Goal: Ask a question: Seek information or help from site administrators or community

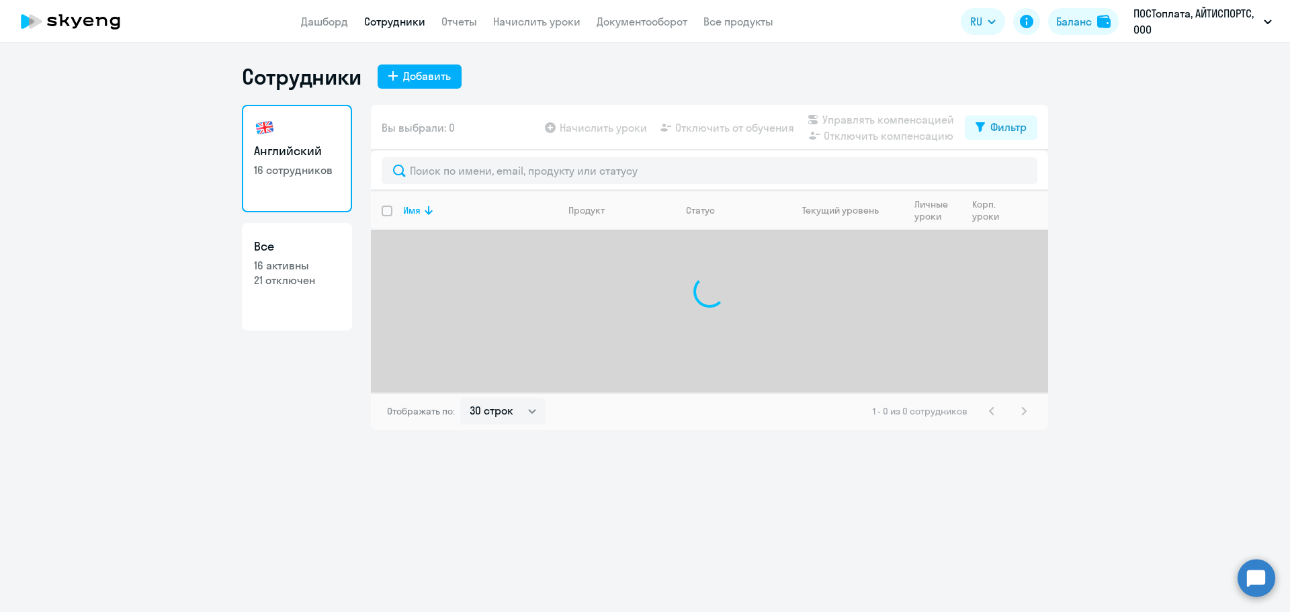
select select "30"
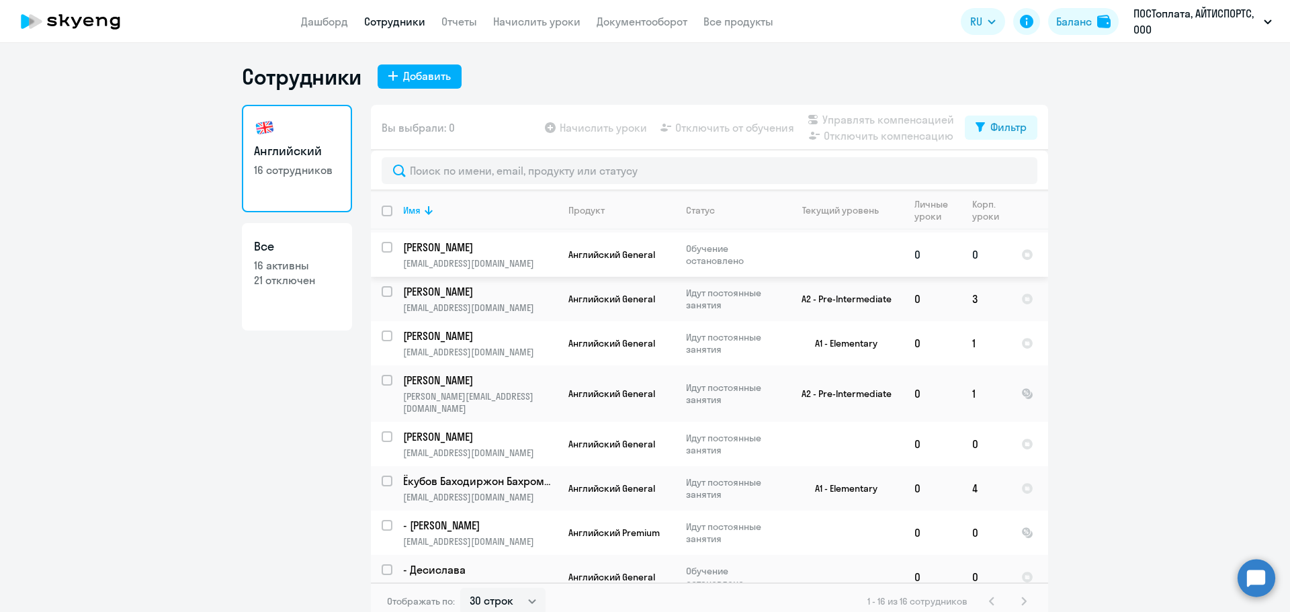
scroll to position [357, 0]
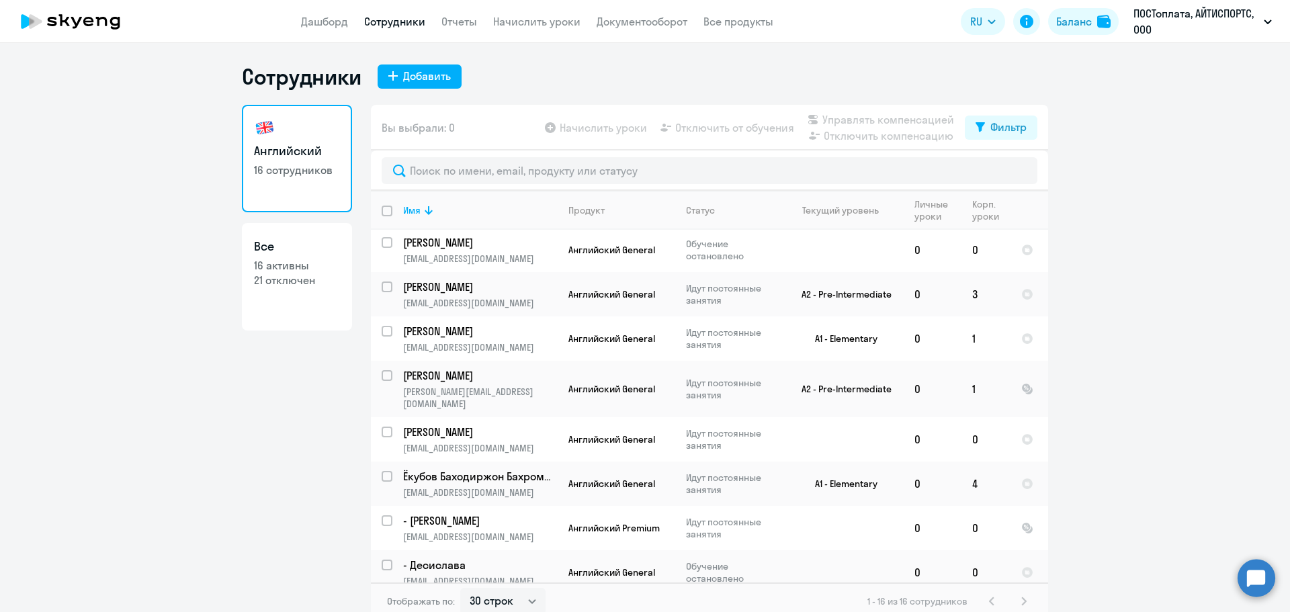
click at [306, 278] on p "21 отключен" at bounding box center [297, 280] width 86 height 15
select select "30"
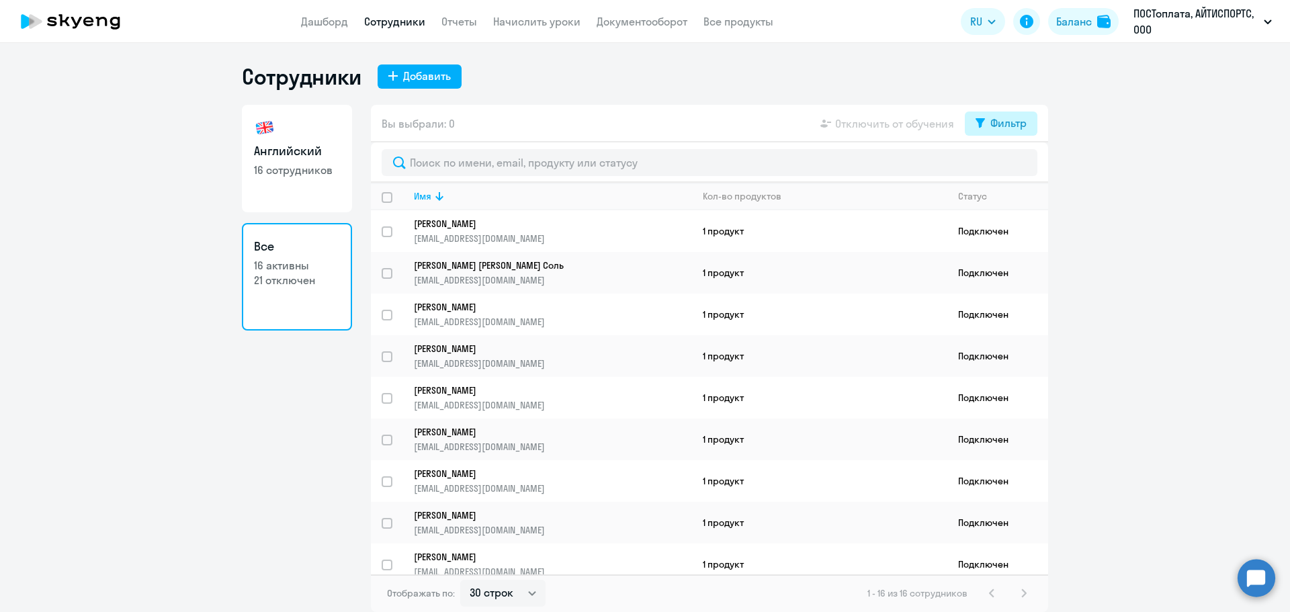
click at [995, 128] on div "Фильтр" at bounding box center [1009, 123] width 36 height 16
click at [1015, 169] on span at bounding box center [1015, 167] width 23 height 13
click at [1004, 167] on input "checkbox" at bounding box center [1003, 167] width 1 height 1
checkbox input "true"
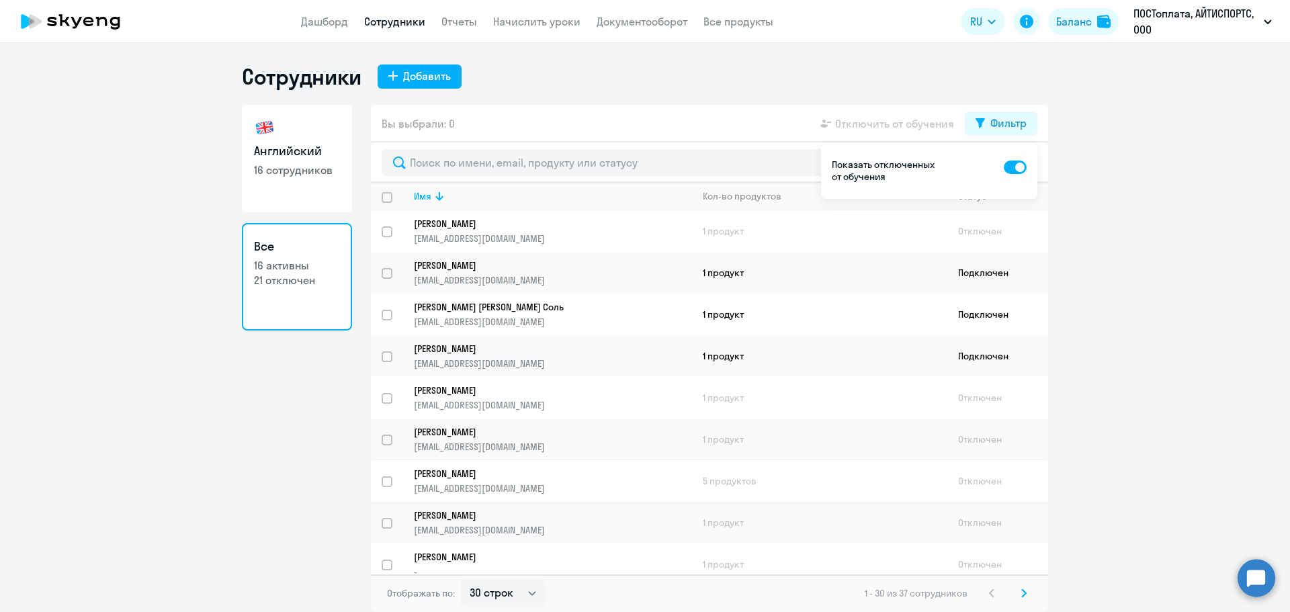
click at [388, 481] on input "select row 40477394" at bounding box center [395, 489] width 27 height 27
checkbox input "true"
click at [461, 474] on p "[PERSON_NAME]" at bounding box center [543, 474] width 259 height 12
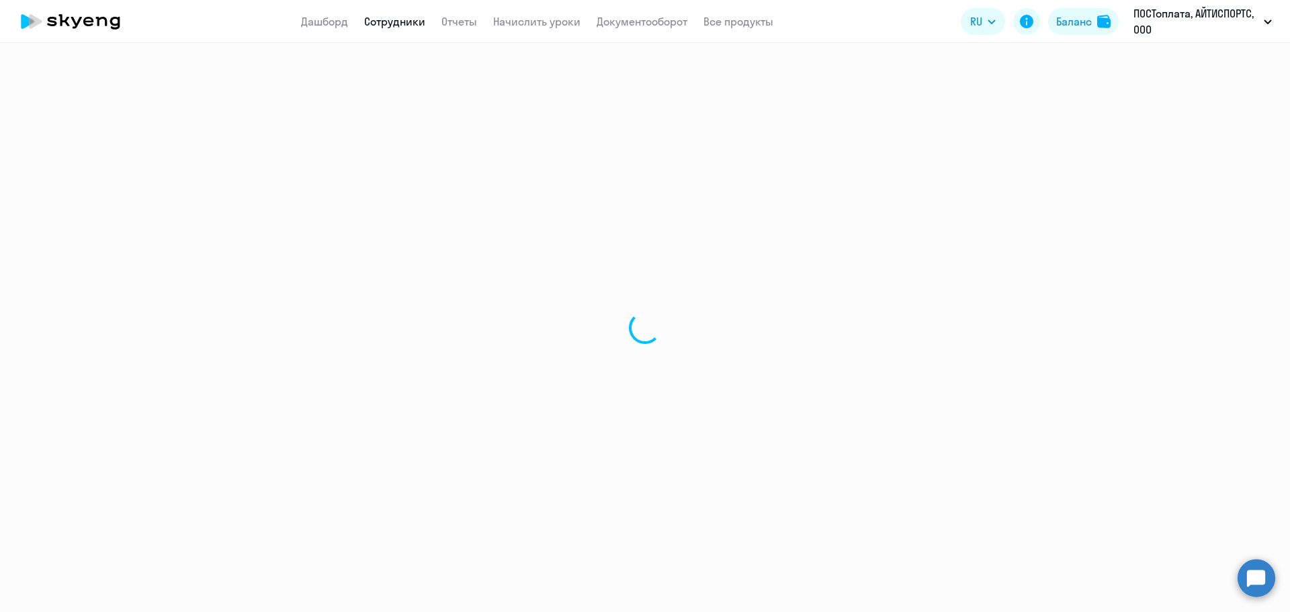
select select "english"
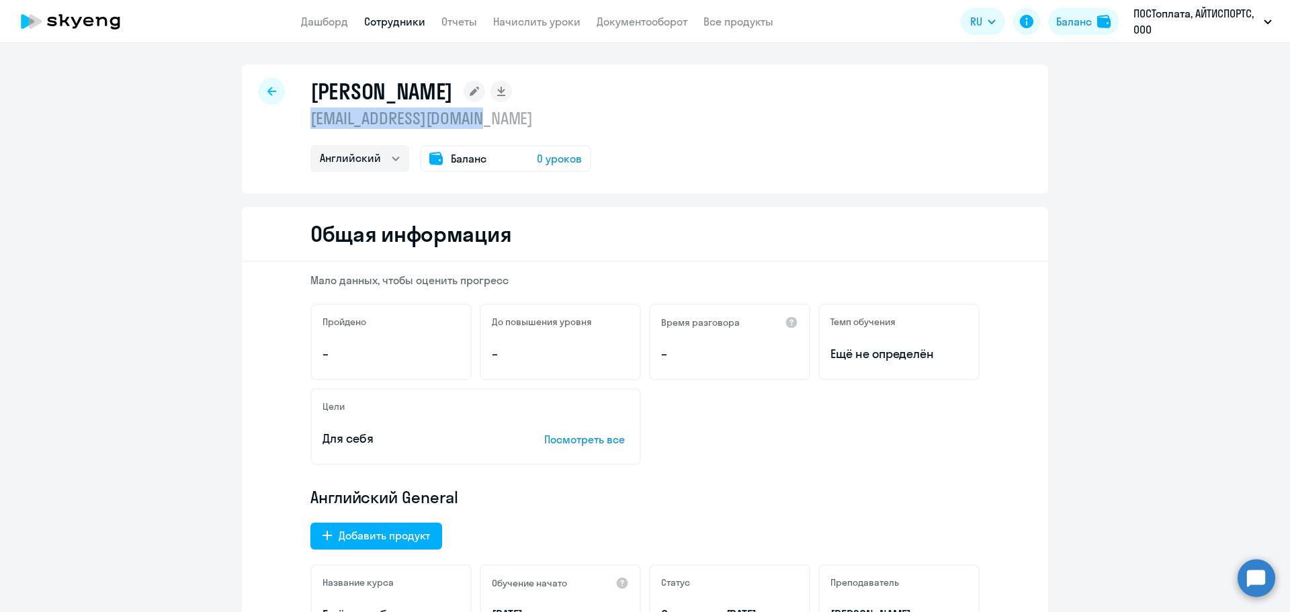
drag, startPoint x: 304, startPoint y: 117, endPoint x: 510, endPoint y: 112, distance: 206.4
click at [510, 112] on div "[PERSON_NAME] [EMAIL_ADDRESS][DOMAIN_NAME] Английский Баланс 0 уроков" at bounding box center [645, 129] width 806 height 129
copy p "[EMAIL_ADDRESS][DOMAIN_NAME]"
click at [1247, 579] on circle at bounding box center [1257, 578] width 38 height 38
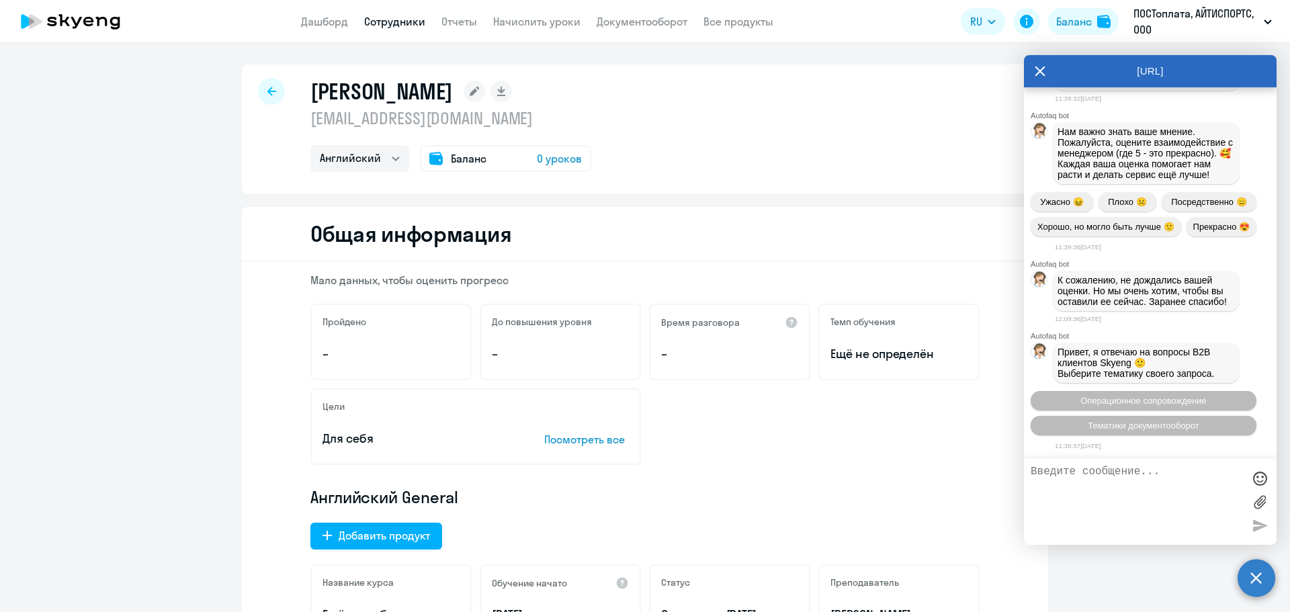
scroll to position [17622, 0]
click at [1144, 486] on textarea at bounding box center [1137, 502] width 212 height 73
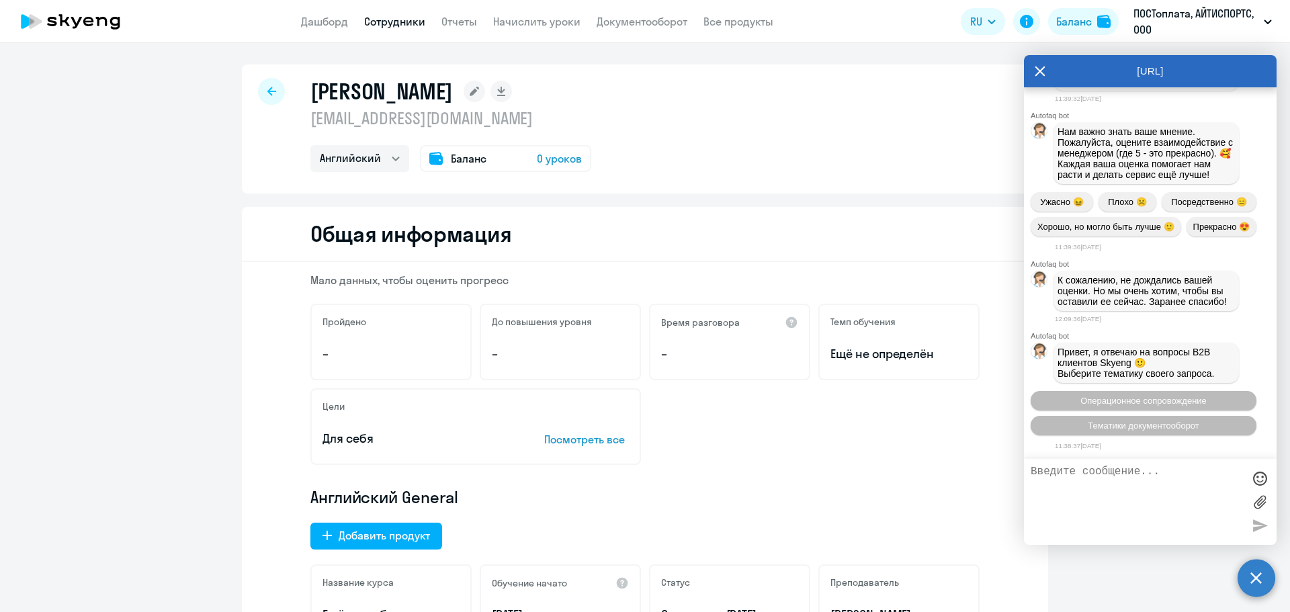
click at [1069, 476] on textarea at bounding box center [1137, 502] width 212 height 73
click at [1067, 476] on textarea at bounding box center [1137, 502] width 212 height 73
click at [1069, 474] on textarea at bounding box center [1137, 502] width 212 height 73
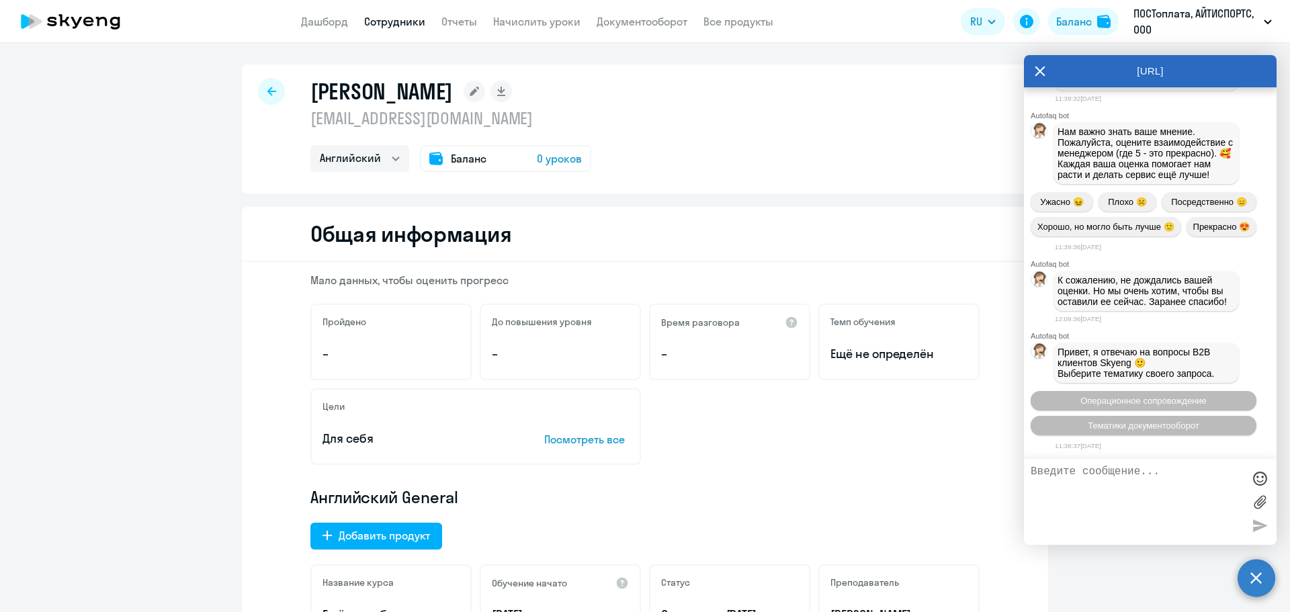
click at [1069, 474] on textarea at bounding box center [1137, 502] width 212 height 73
click at [1056, 470] on textarea "Здрасвтвуйте!" at bounding box center [1137, 502] width 212 height 73
click at [1076, 472] on textarea "Здравсвтвуйте!" at bounding box center [1137, 502] width 212 height 73
click at [1140, 469] on textarea "Здравствуйте!" at bounding box center [1137, 502] width 212 height 73
type textarea "З"
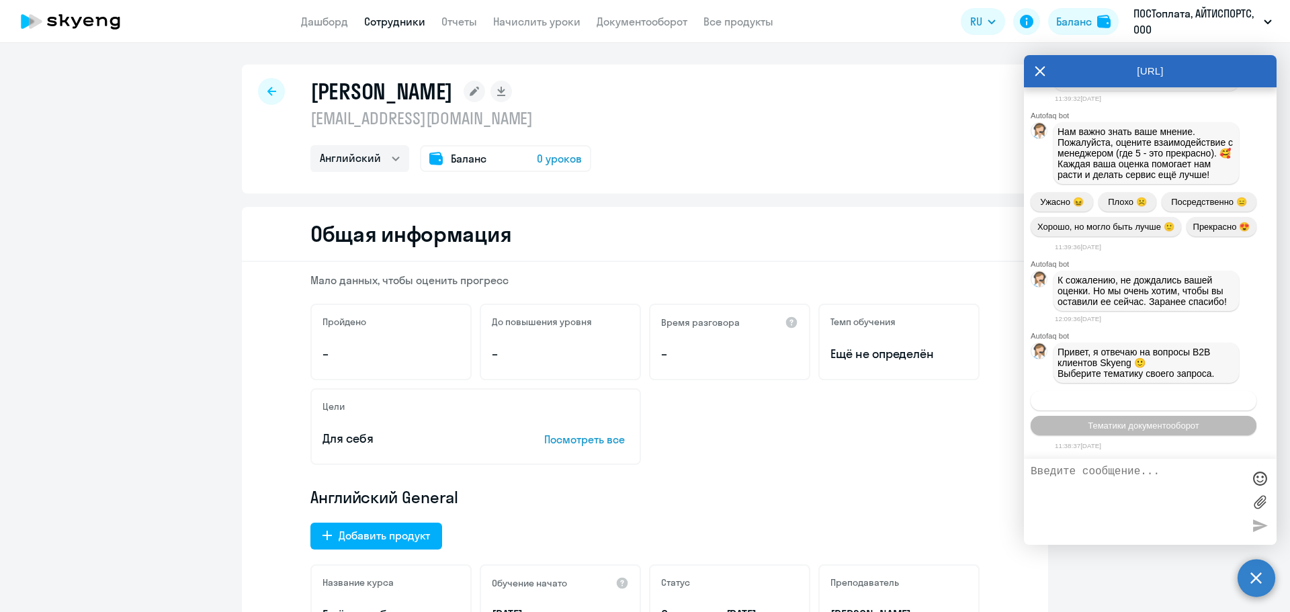
click at [1204, 397] on button "Операционное сопровождение" at bounding box center [1144, 400] width 226 height 19
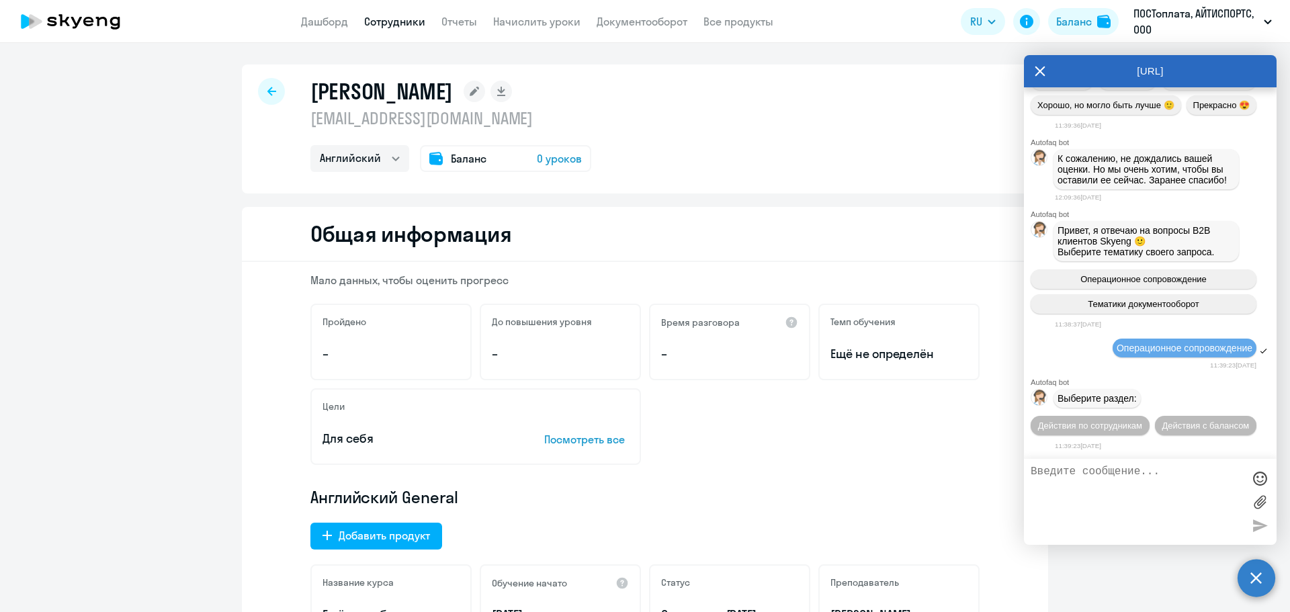
scroll to position [17769, 0]
click at [1150, 416] on button "Действия по сотрудникам" at bounding box center [1090, 425] width 119 height 19
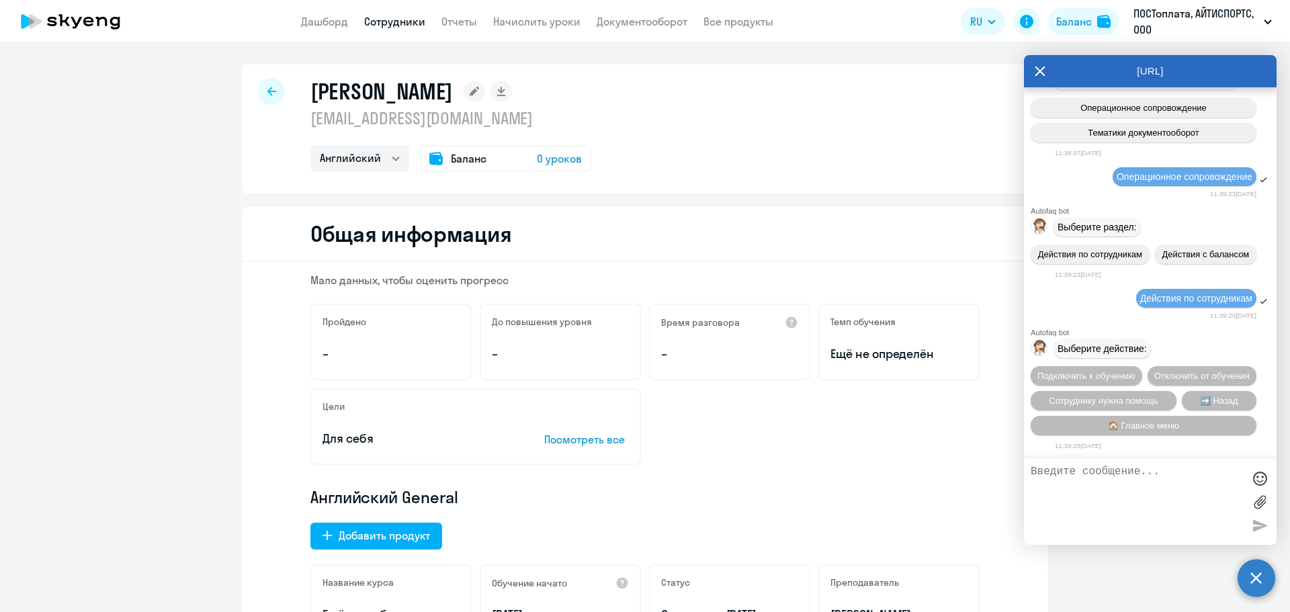
scroll to position [17968, 0]
click at [1204, 478] on textarea at bounding box center [1137, 502] width 212 height 73
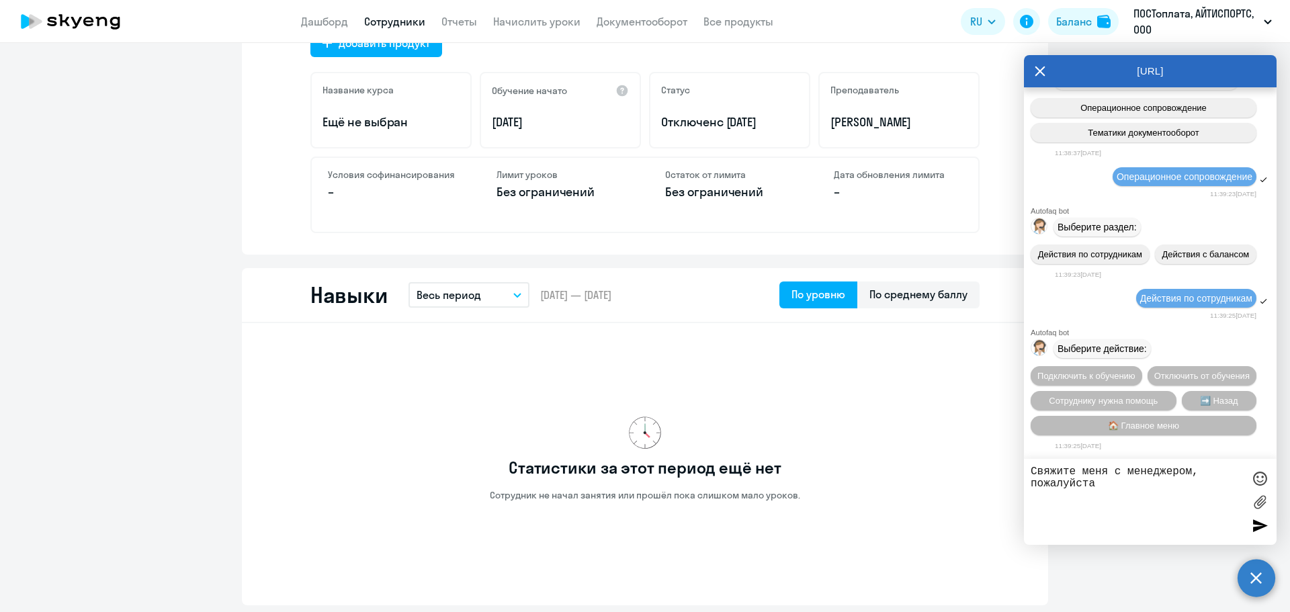
scroll to position [0, 0]
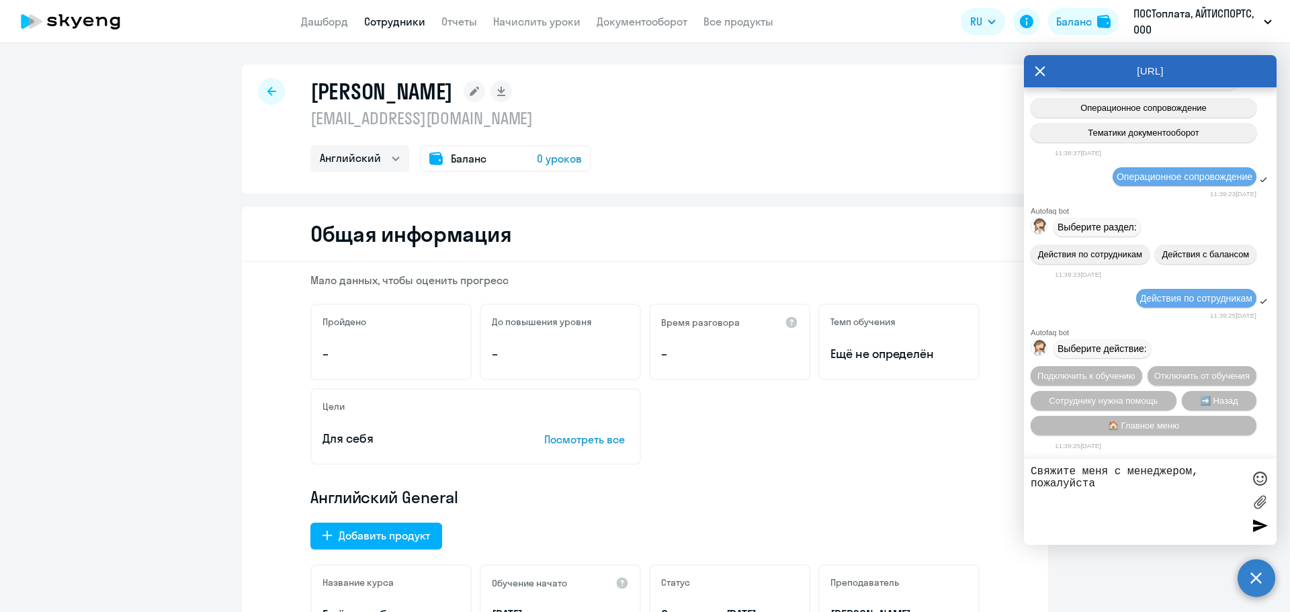
type textarea "Свяжите меня с менеджером, пожалуйста"
click at [538, 160] on span "0 уроков" at bounding box center [559, 159] width 45 height 16
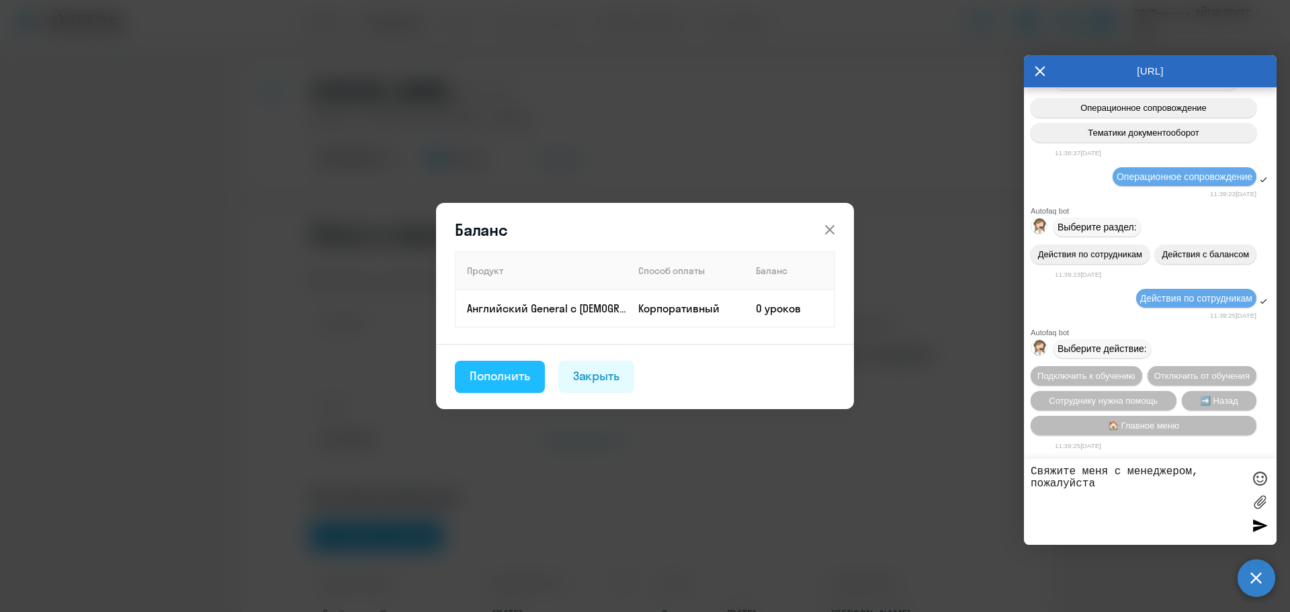
click at [489, 380] on div "Пополнить" at bounding box center [500, 376] width 60 height 17
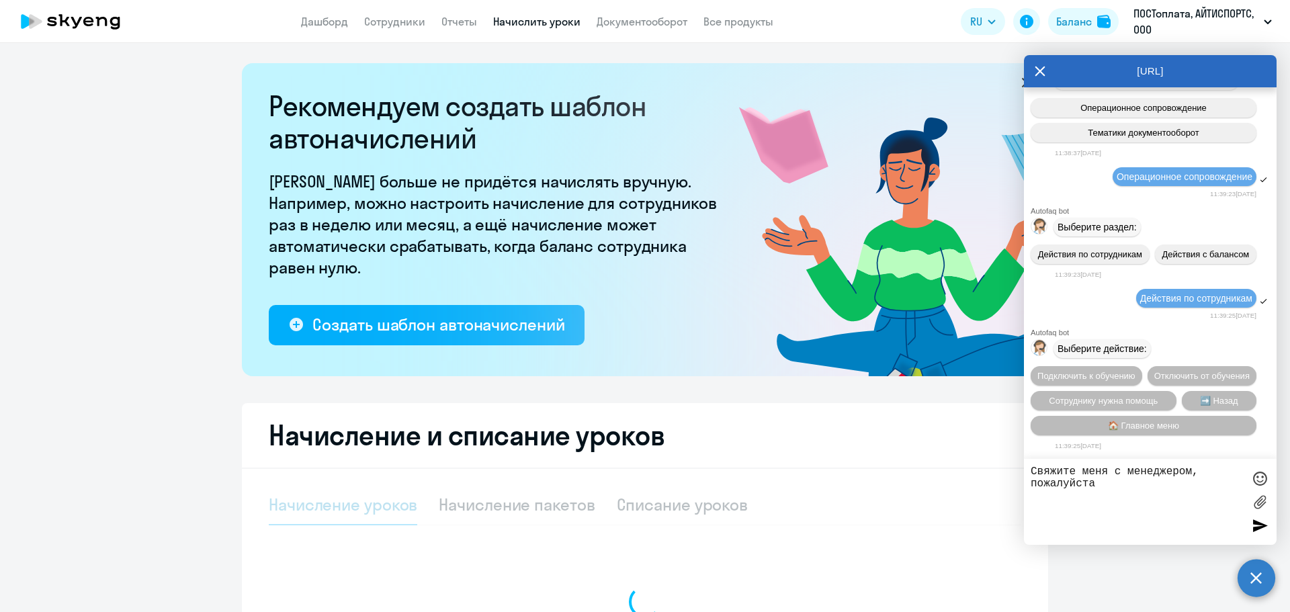
select select "10"
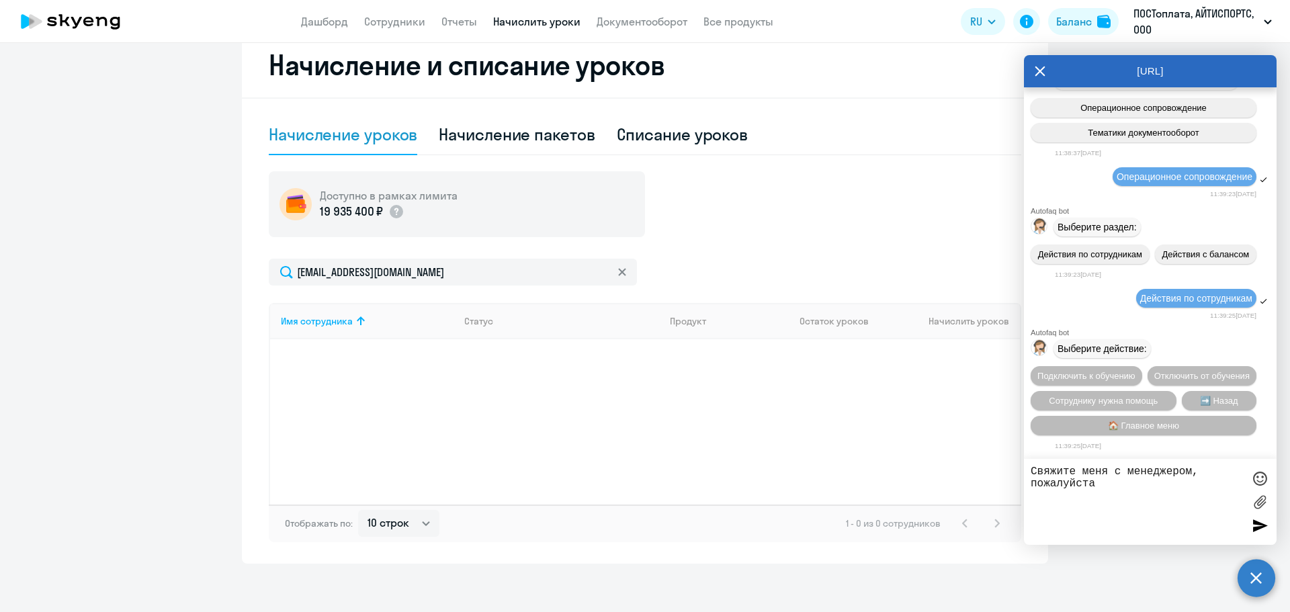
scroll to position [376, 0]
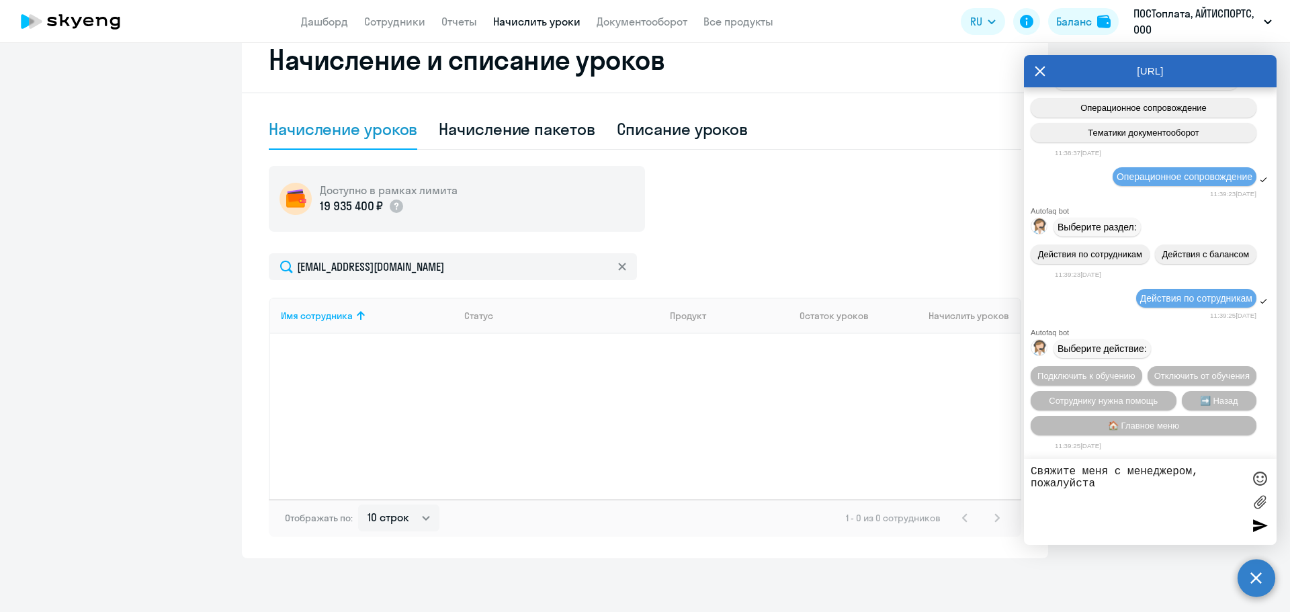
click at [1146, 497] on textarea "Свяжите меня с менеджером, пожалуйста" at bounding box center [1137, 502] width 212 height 73
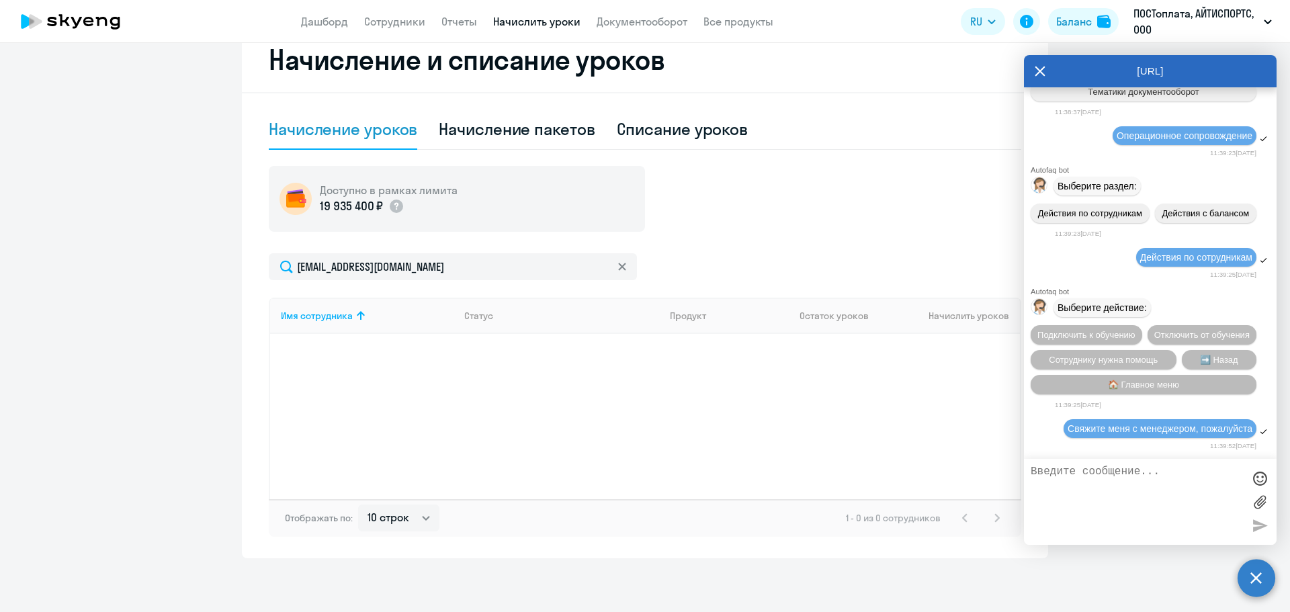
scroll to position [18020, 0]
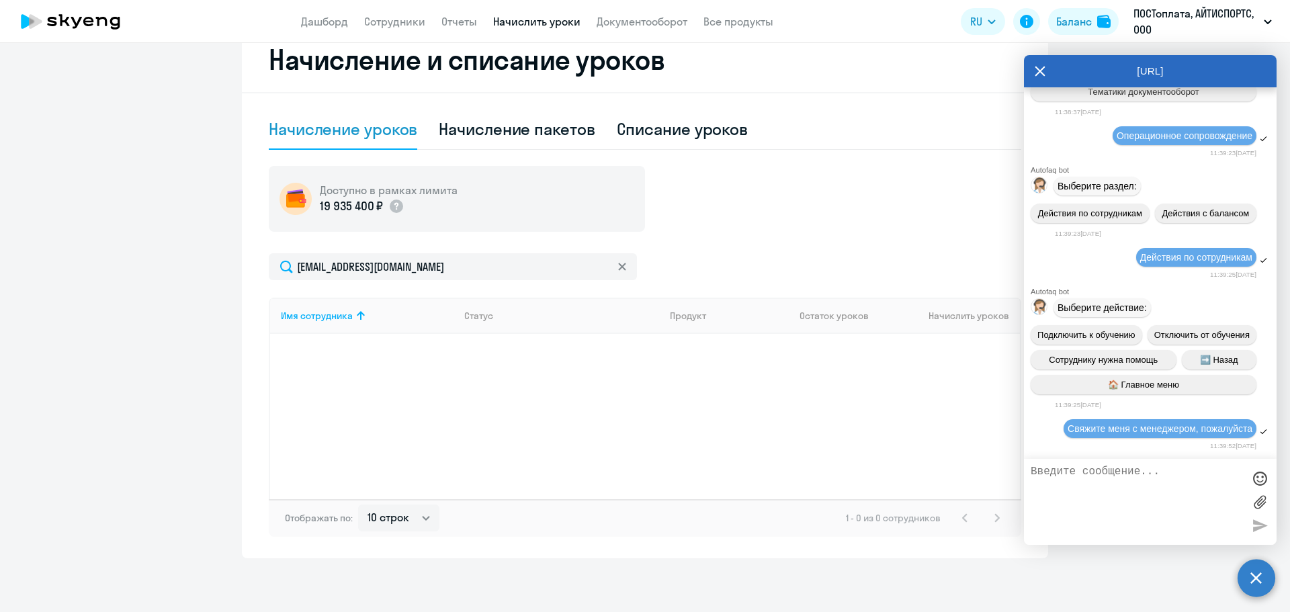
click at [401, 13] on app-menu-item-link "Сотрудники" at bounding box center [394, 21] width 61 height 17
click at [396, 22] on link "Сотрудники" at bounding box center [394, 21] width 61 height 13
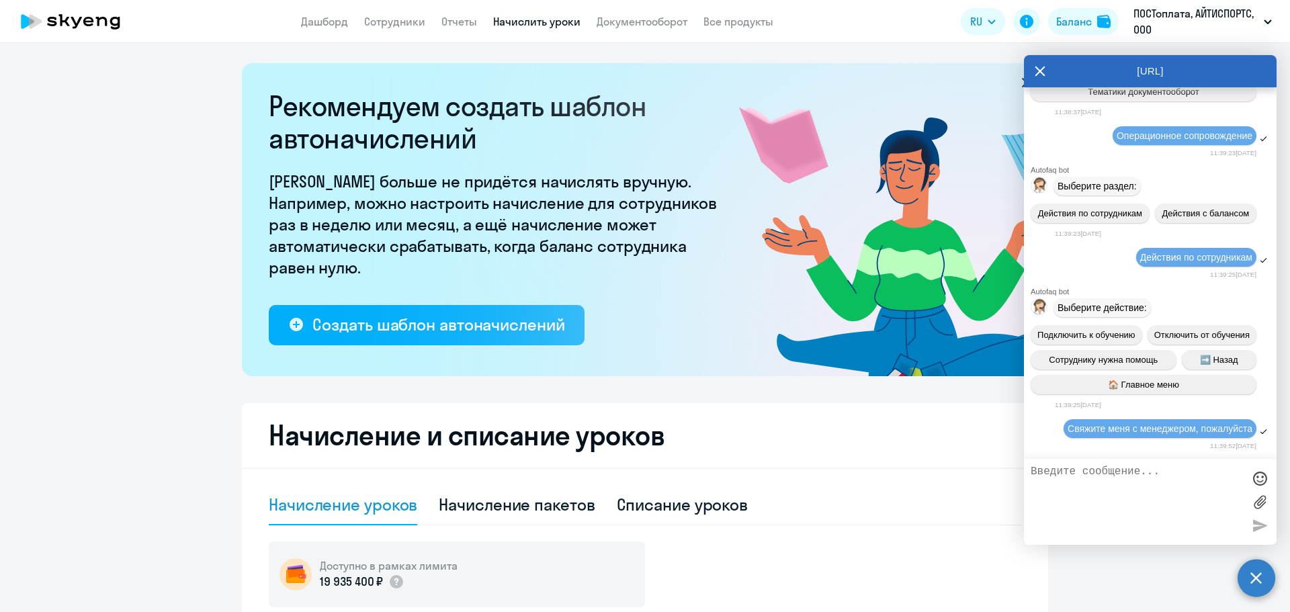
select select "30"
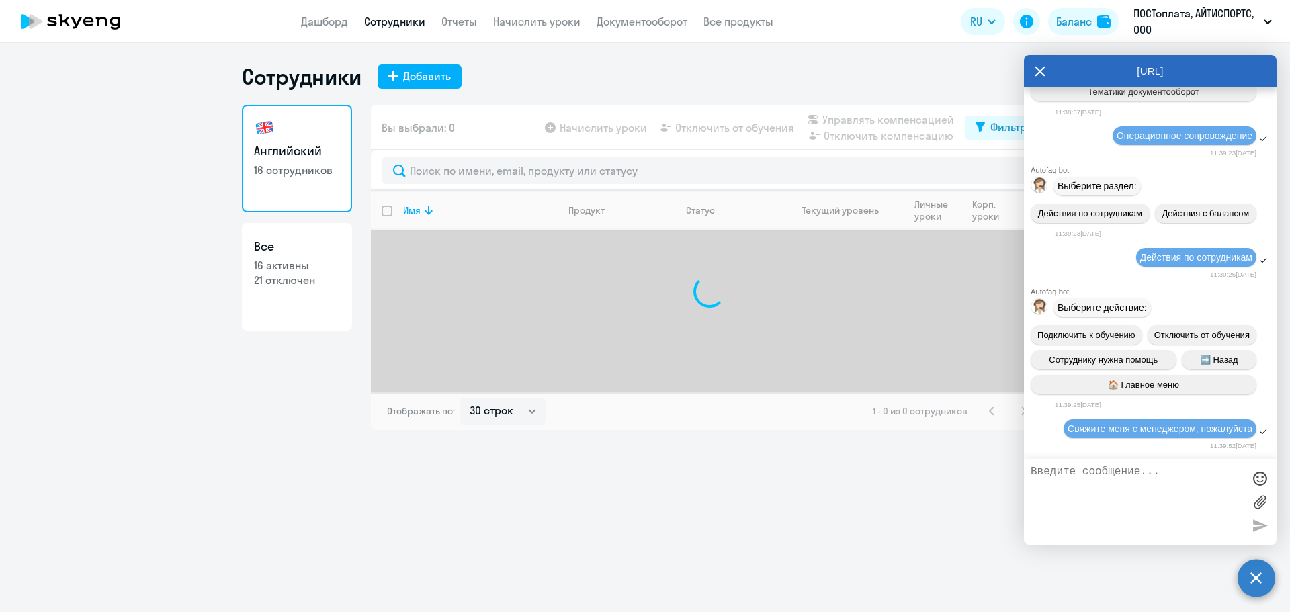
click at [296, 269] on p "16 активны" at bounding box center [297, 265] width 86 height 15
select select "30"
